Goal: Navigation & Orientation: Find specific page/section

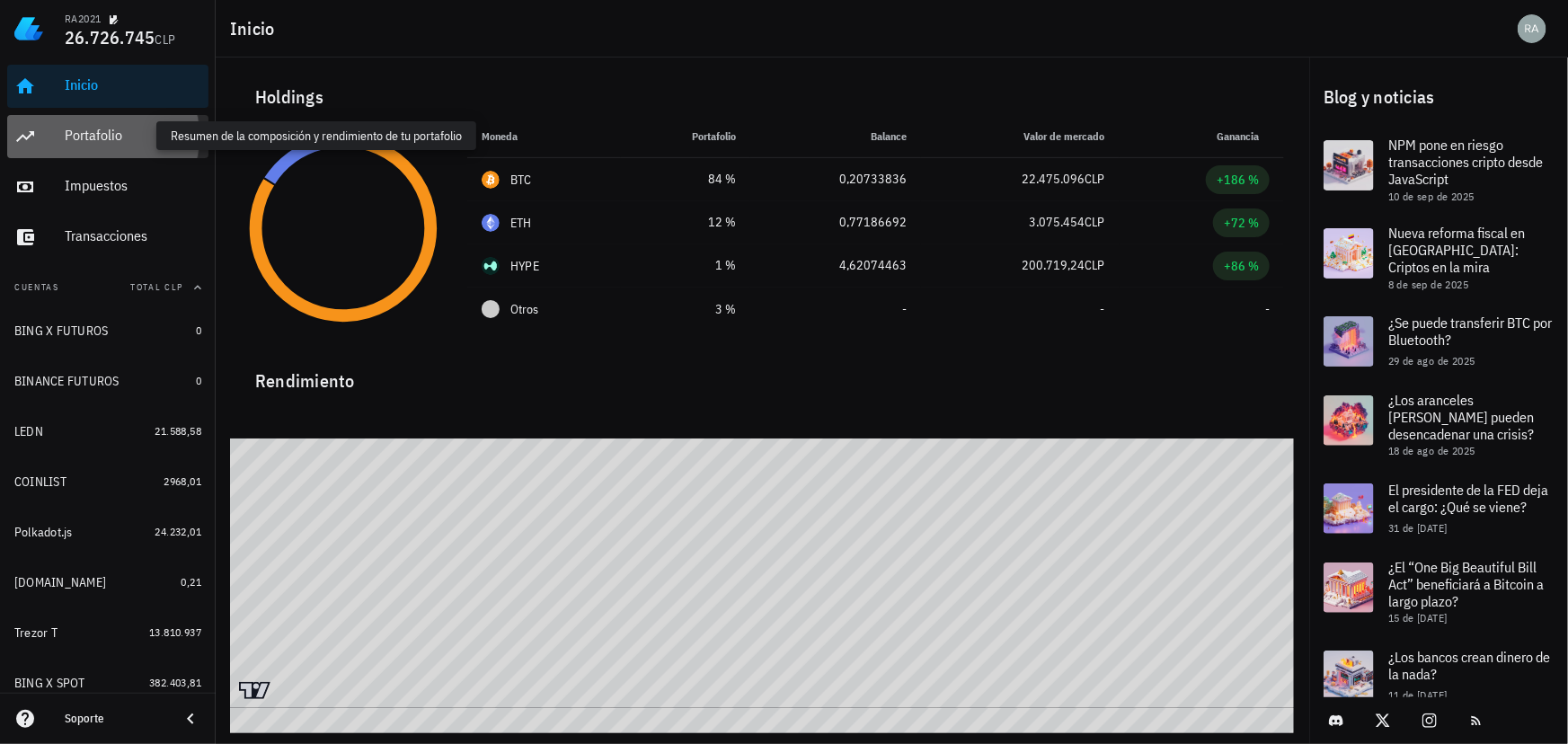
click at [121, 136] on div "Portafolio" at bounding box center [132, 135] width 136 height 17
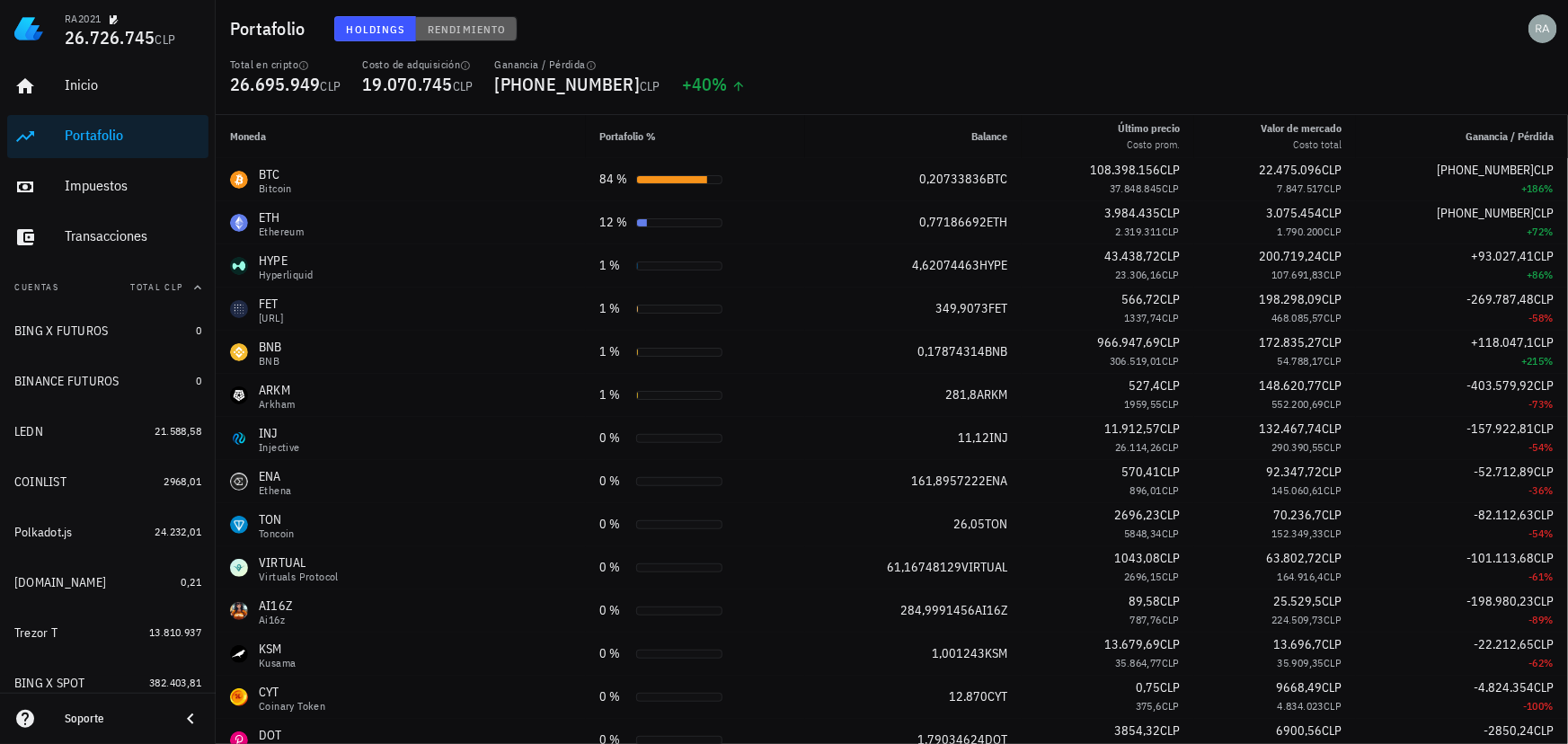
click at [470, 27] on span "Rendimiento" at bounding box center [466, 29] width 79 height 14
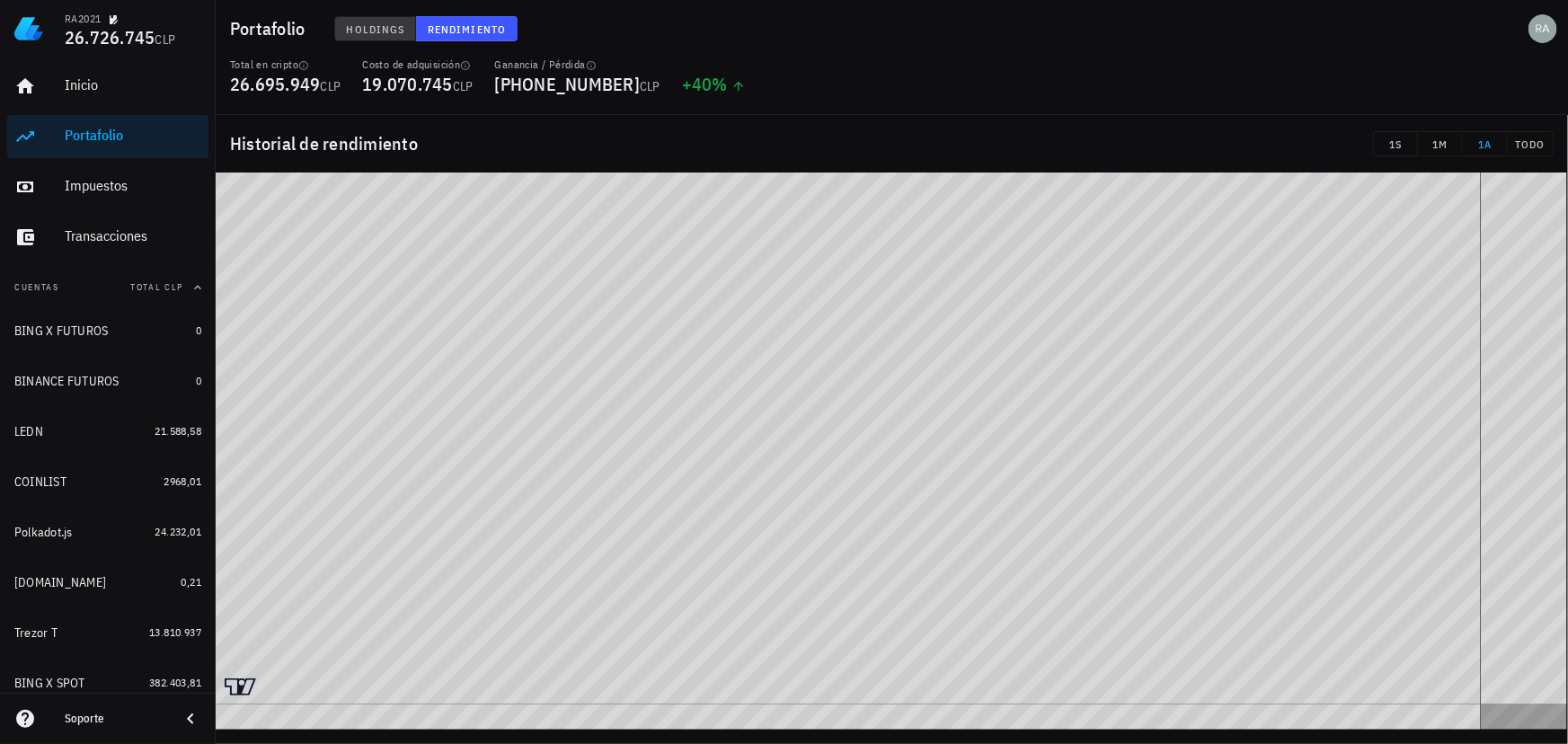
click at [374, 25] on span "Holdings" at bounding box center [376, 29] width 59 height 14
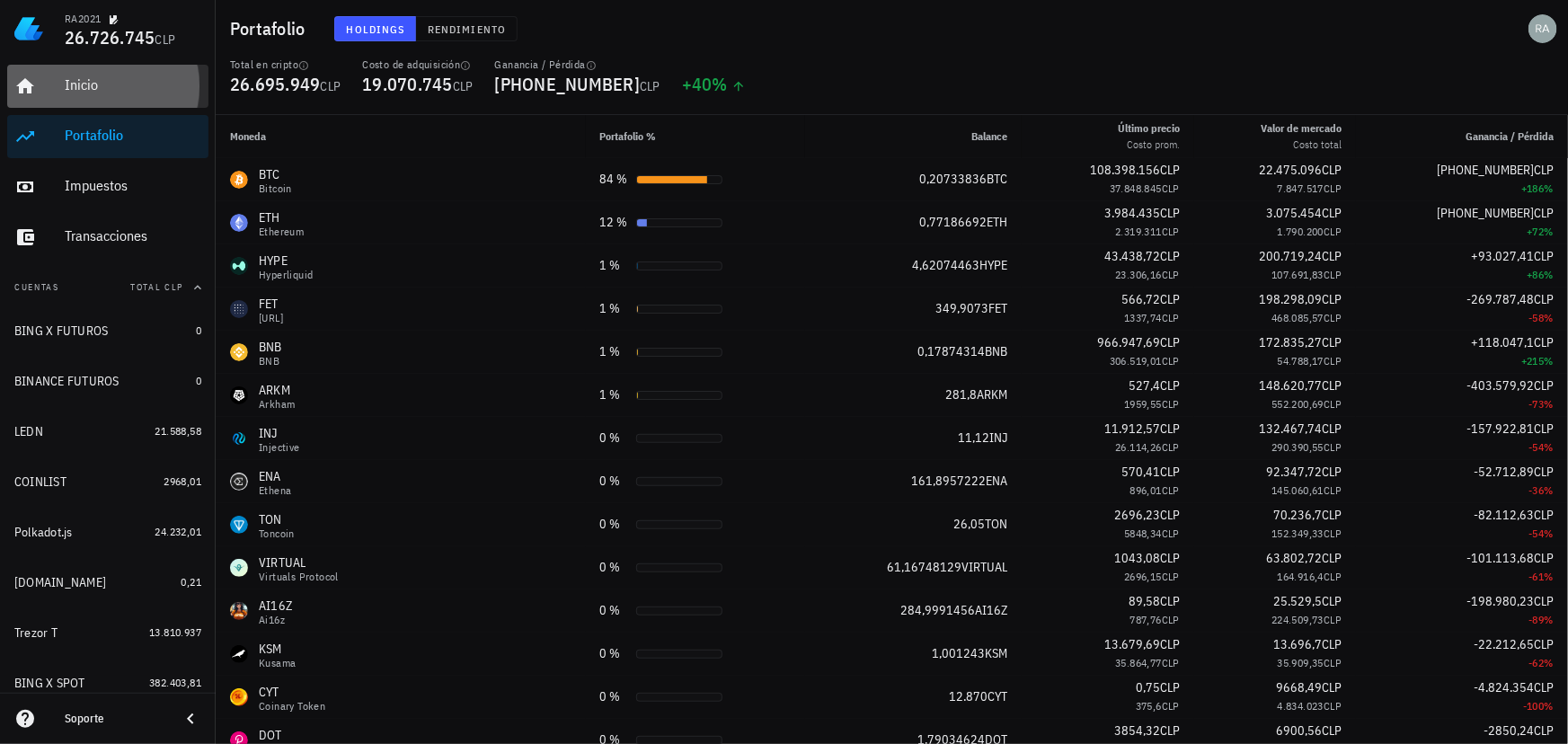
click at [88, 89] on div "Inicio" at bounding box center [132, 85] width 136 height 17
